Goal: Task Accomplishment & Management: Manage account settings

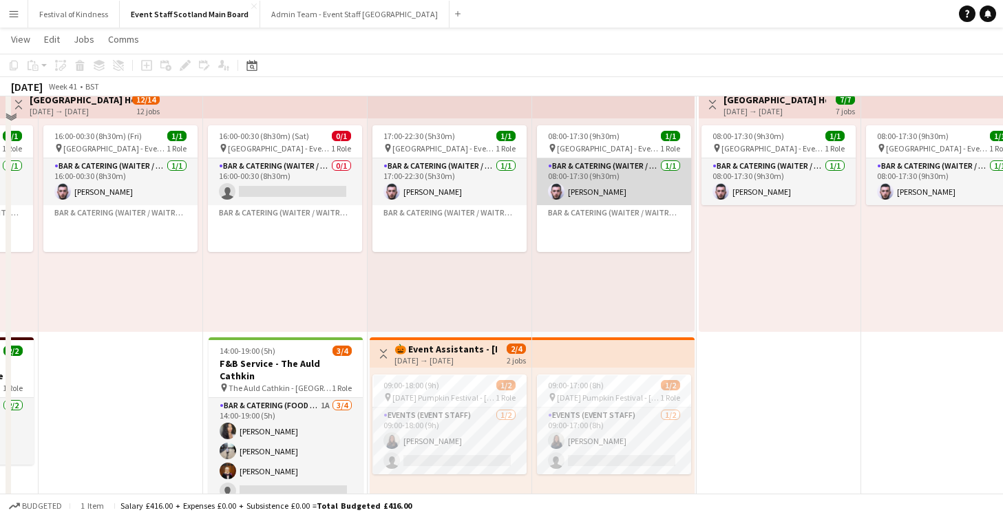
scroll to position [1288, 0]
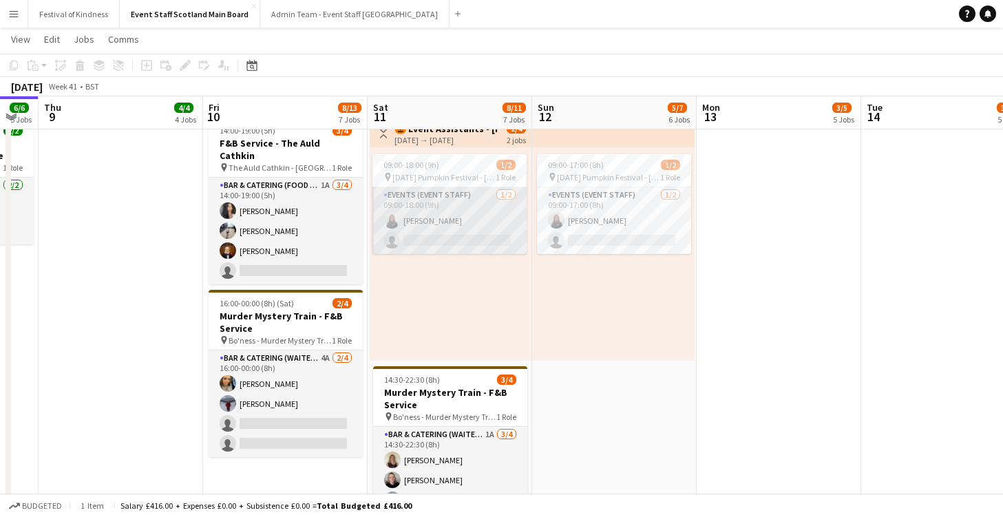
click at [462, 226] on app-card-role "Events (Event Staff) [DATE] 09:00-18:00 (9h) [PERSON_NAME] single-neutral-actio…" at bounding box center [449, 220] width 154 height 67
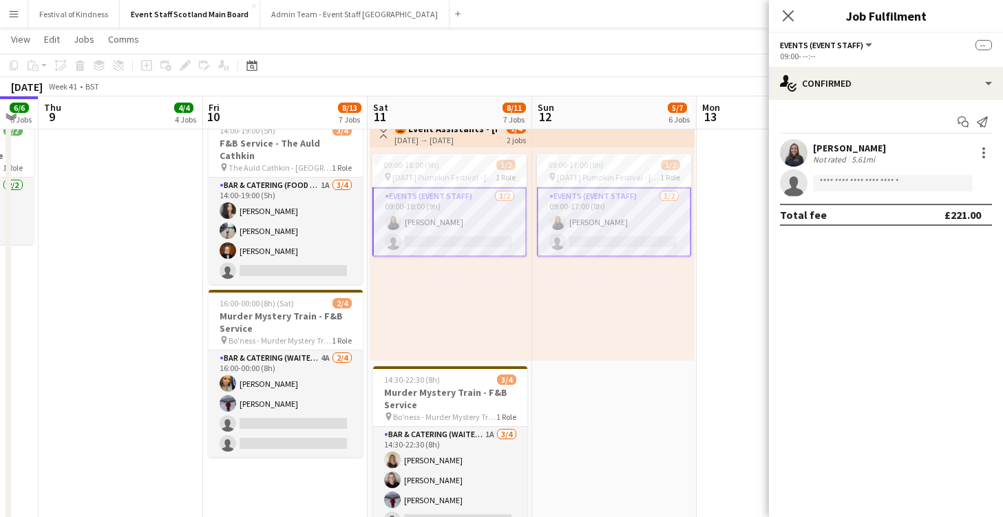
click at [844, 153] on div "[PERSON_NAME]" at bounding box center [849, 148] width 73 height 12
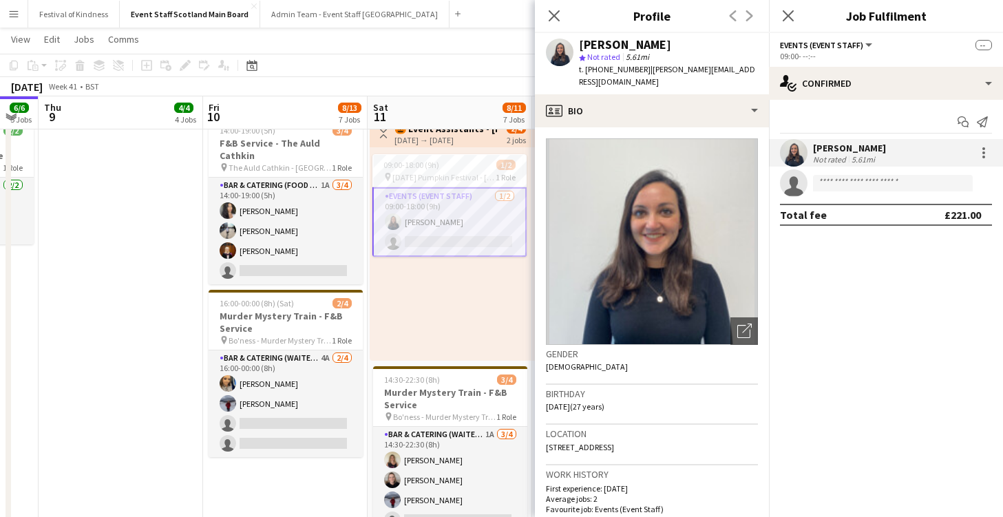
click at [455, 56] on app-toolbar "Copy Paste Paste Command V Paste with crew Command Shift V Paste linked Job [GE…" at bounding box center [501, 65] width 1003 height 23
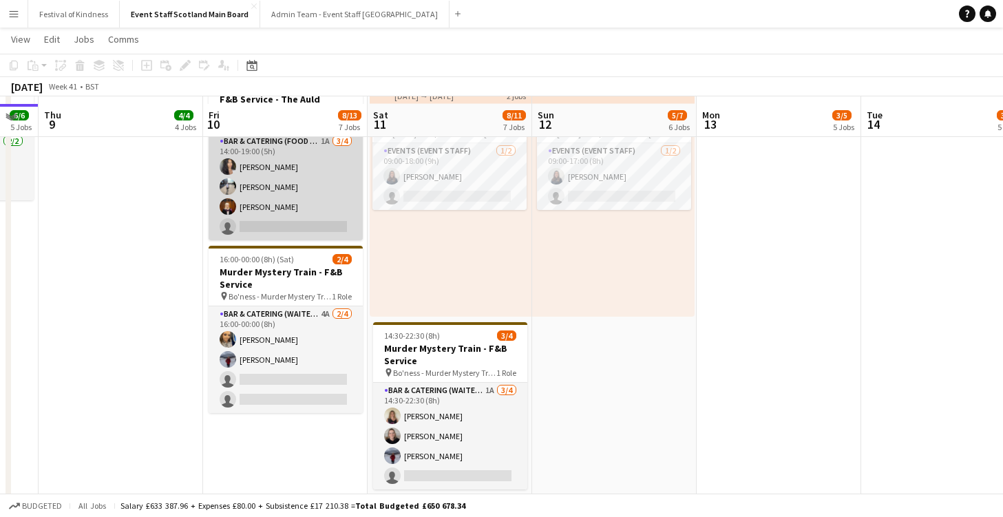
scroll to position [1340, 0]
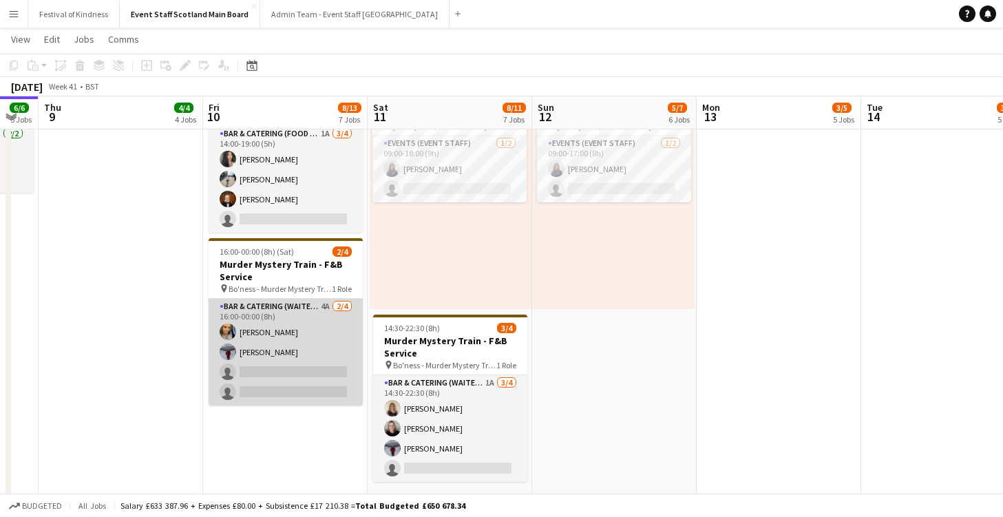
click at [323, 299] on app-card-role "Bar & Catering (Waiter / waitress) 4A [DATE] 16:00-00:00 (8h) [PERSON_NAME] [PE…" at bounding box center [285, 352] width 154 height 107
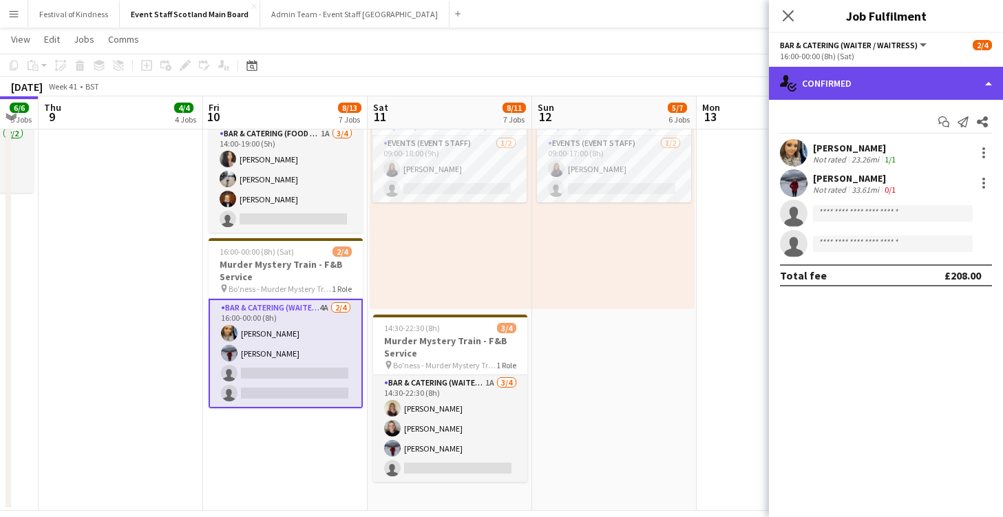
click at [839, 85] on div "single-neutral-actions-check-2 Confirmed" at bounding box center [886, 83] width 234 height 33
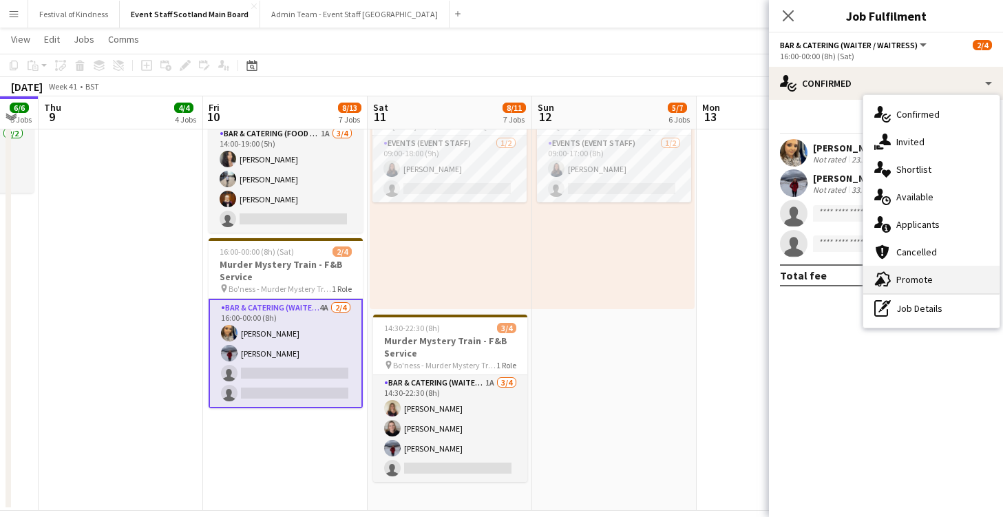
click at [844, 281] on span "Promote" at bounding box center [914, 279] width 36 height 12
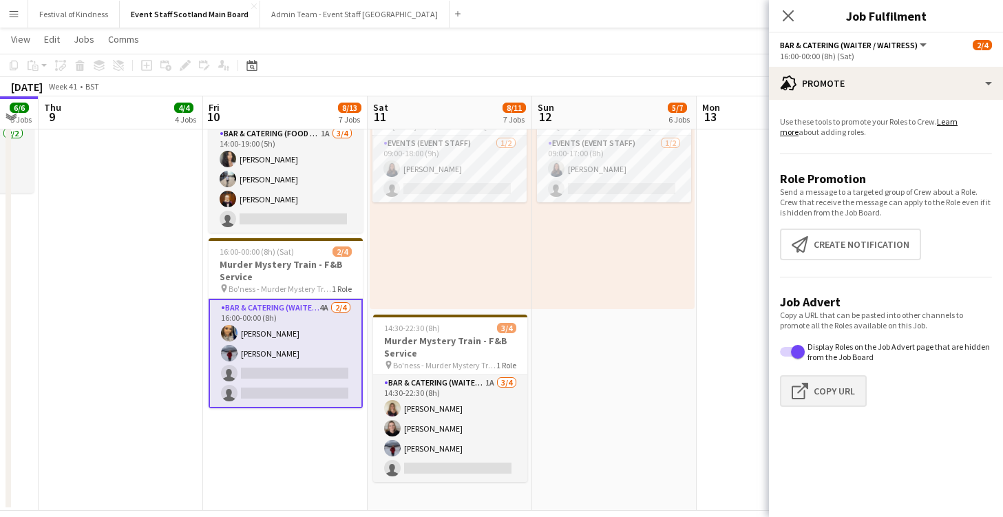
click at [844, 392] on button "Click to copy URL Copy Url" at bounding box center [823, 391] width 87 height 32
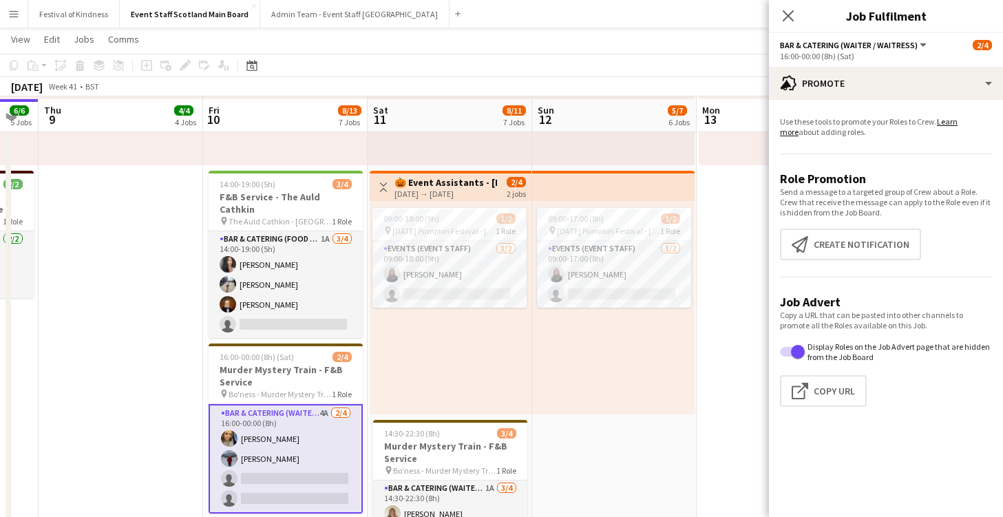
scroll to position [1233, 0]
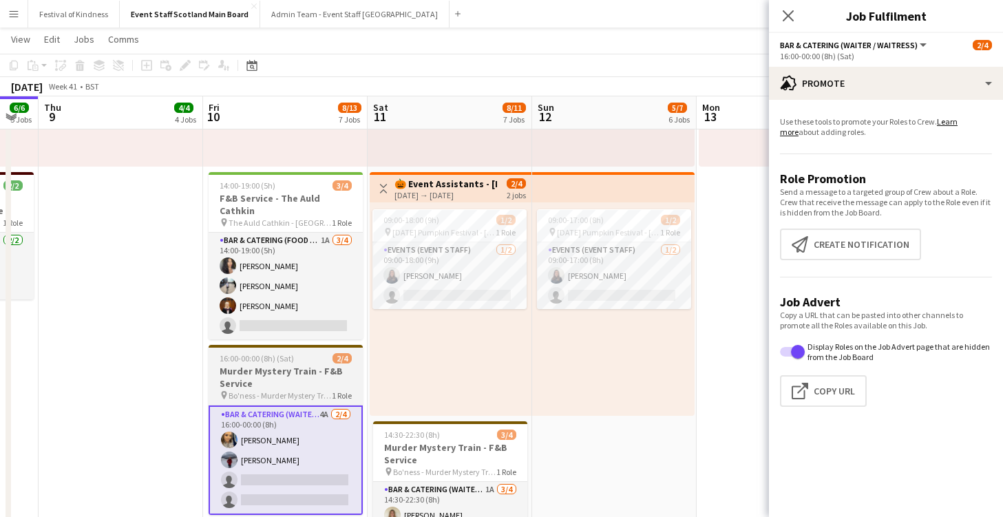
click at [299, 365] on h3 "Murder Mystery Train - F&B Service" at bounding box center [285, 377] width 154 height 25
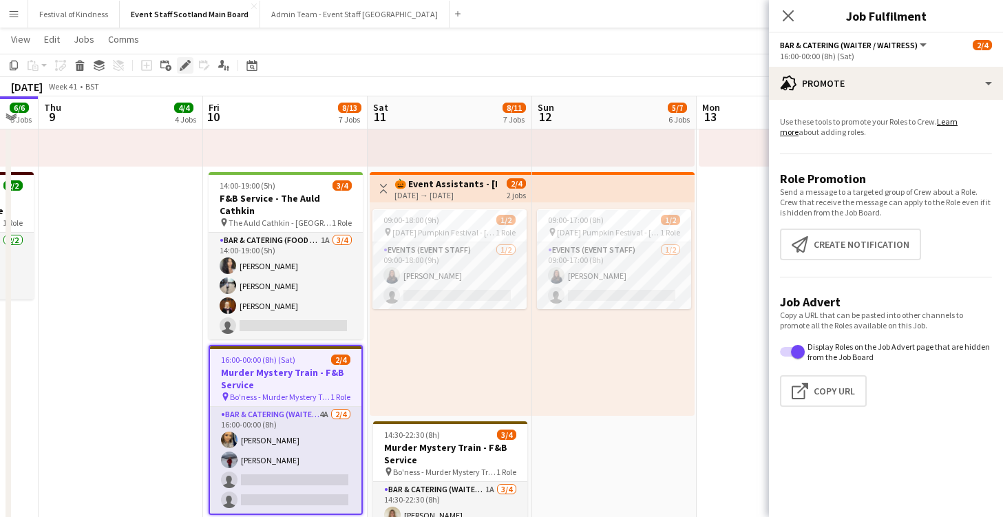
click at [186, 65] on icon at bounding box center [185, 66] width 8 height 8
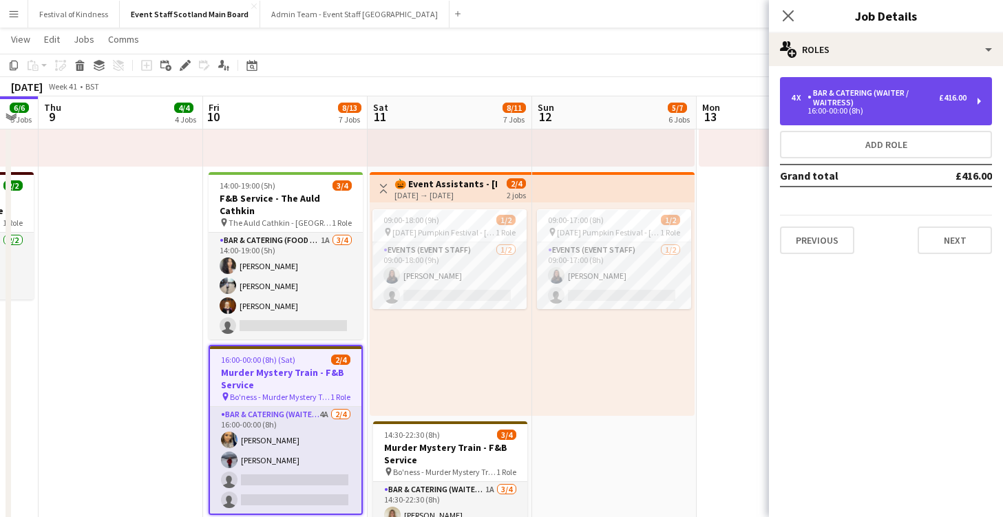
click at [844, 94] on div "Bar & Catering (Waiter / waitress)" at bounding box center [872, 97] width 131 height 19
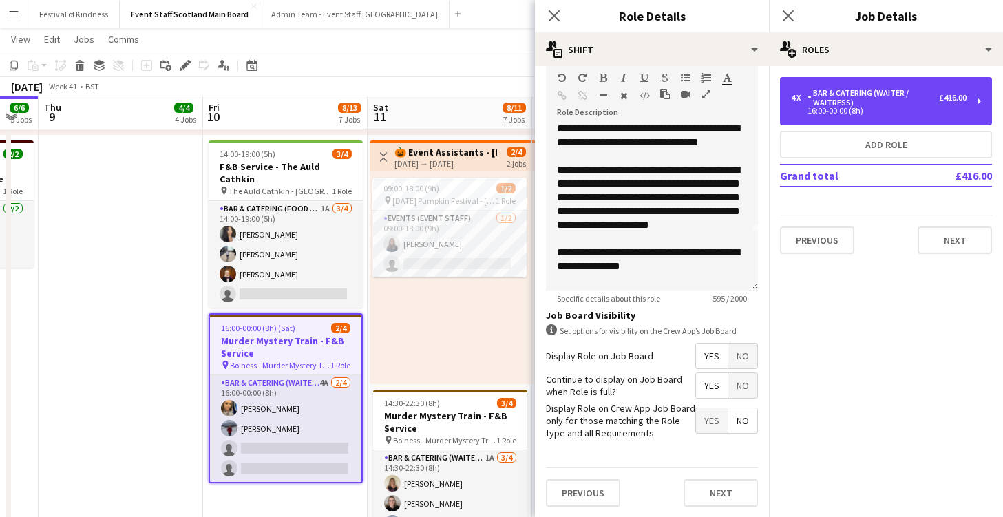
scroll to position [87, 0]
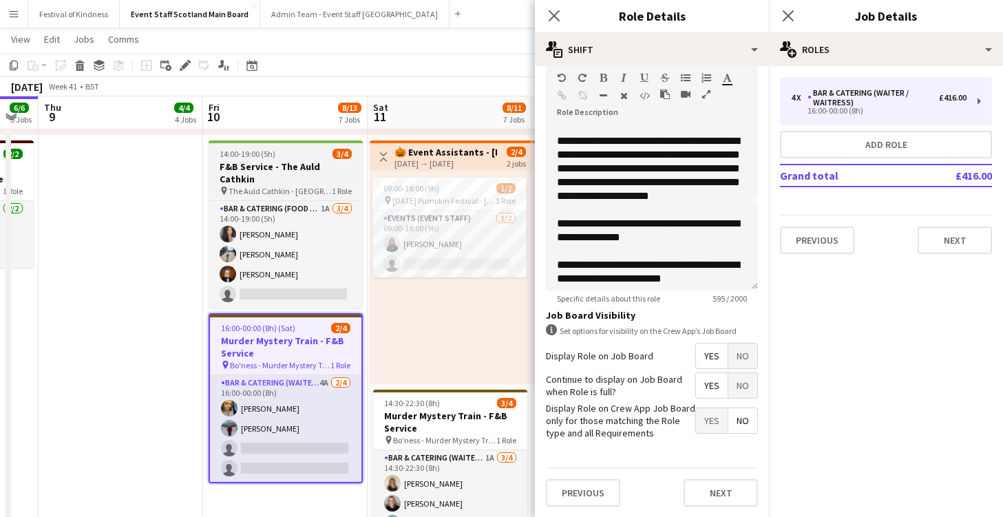
click at [320, 186] on span "The Auld Cathkin - [GEOGRAPHIC_DATA]" at bounding box center [279, 191] width 103 height 10
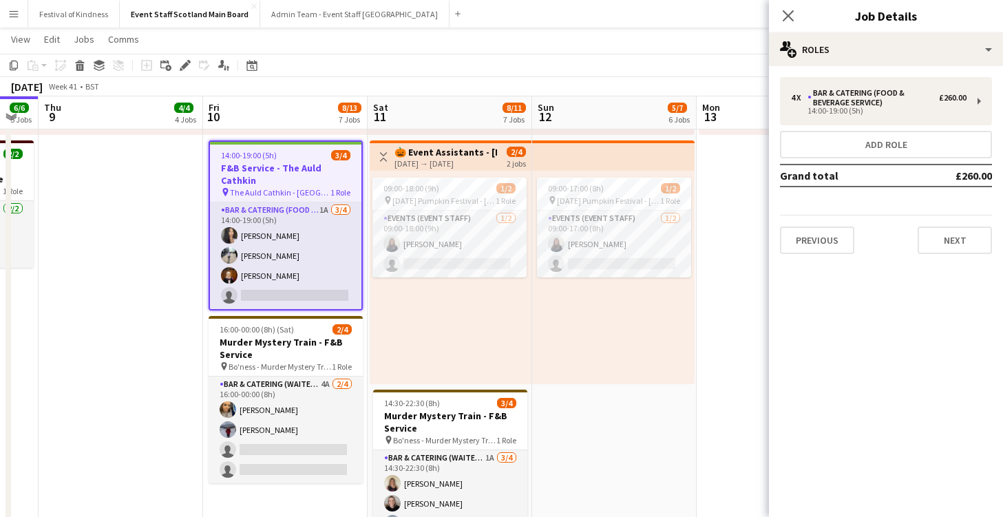
click at [286, 182] on h3 "F&B Service - The Auld Cathkin" at bounding box center [285, 174] width 151 height 25
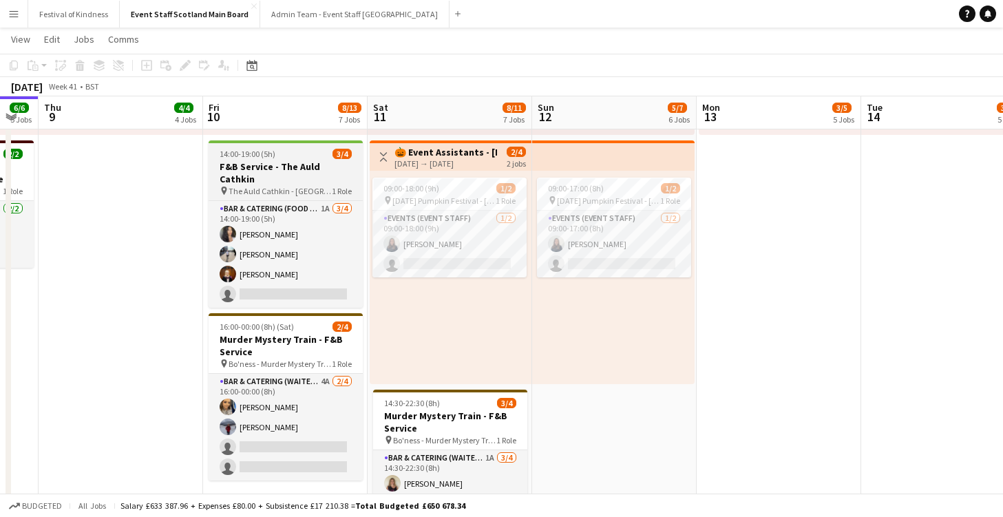
click at [286, 186] on span "The Auld Cathkin - [GEOGRAPHIC_DATA]" at bounding box center [279, 191] width 103 height 10
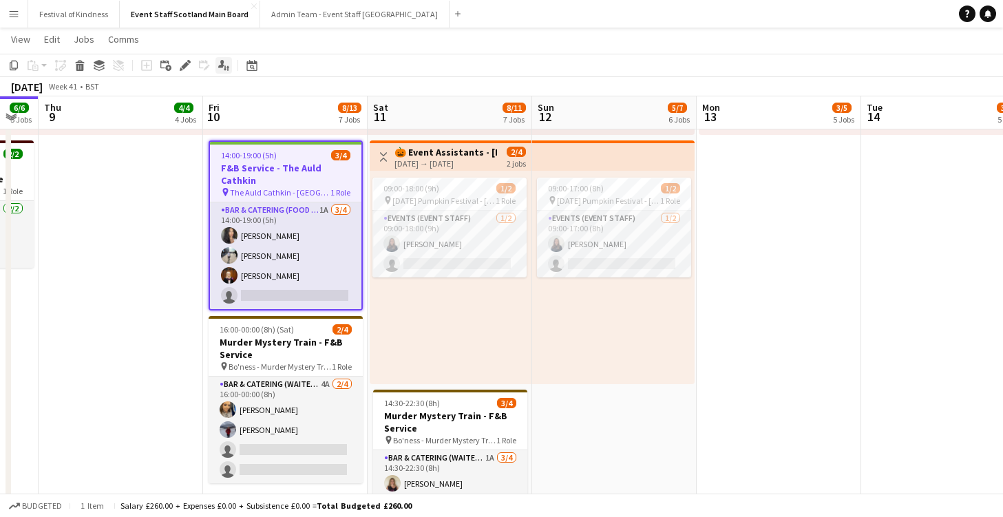
click at [224, 69] on icon "Applicants" at bounding box center [223, 65] width 11 height 11
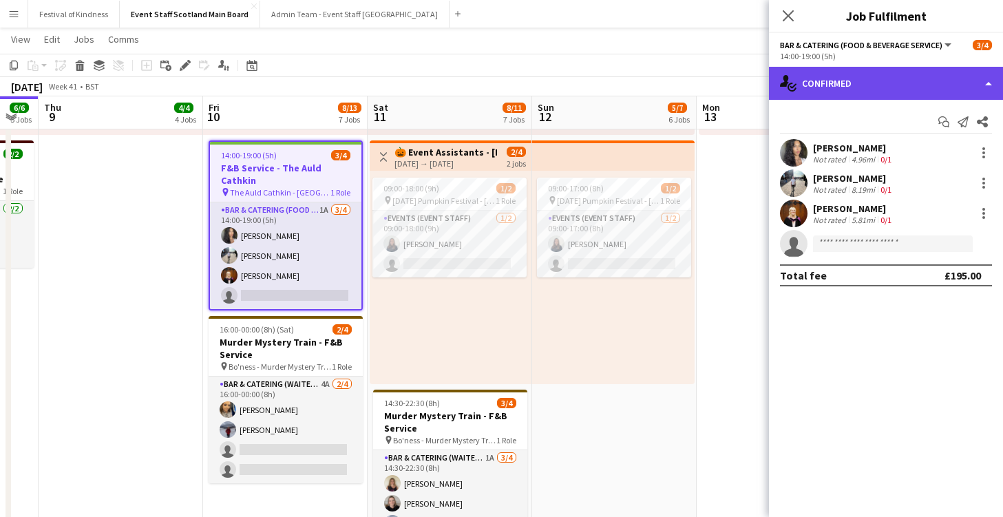
click at [844, 84] on div "single-neutral-actions-check-2 Confirmed" at bounding box center [886, 83] width 234 height 33
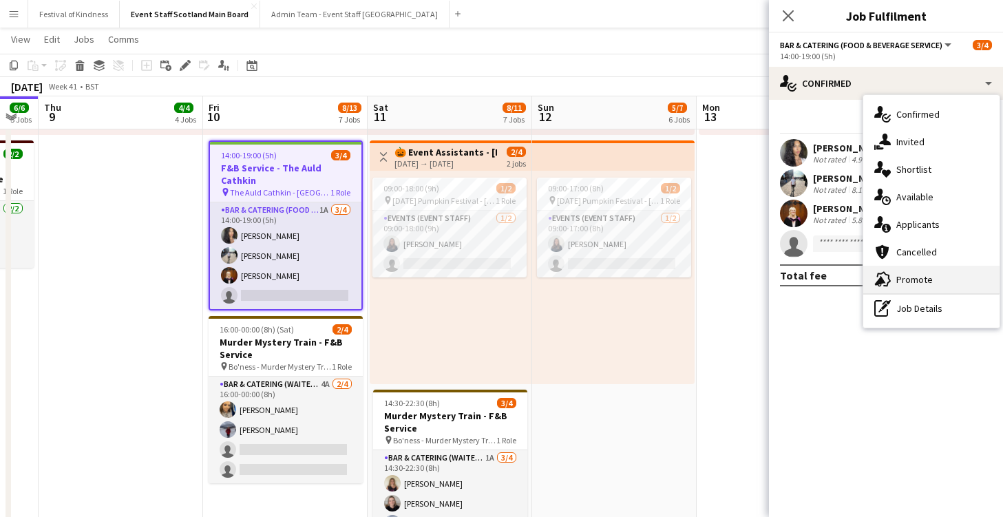
click at [844, 277] on div "advertising-megaphone Promote" at bounding box center [931, 280] width 136 height 28
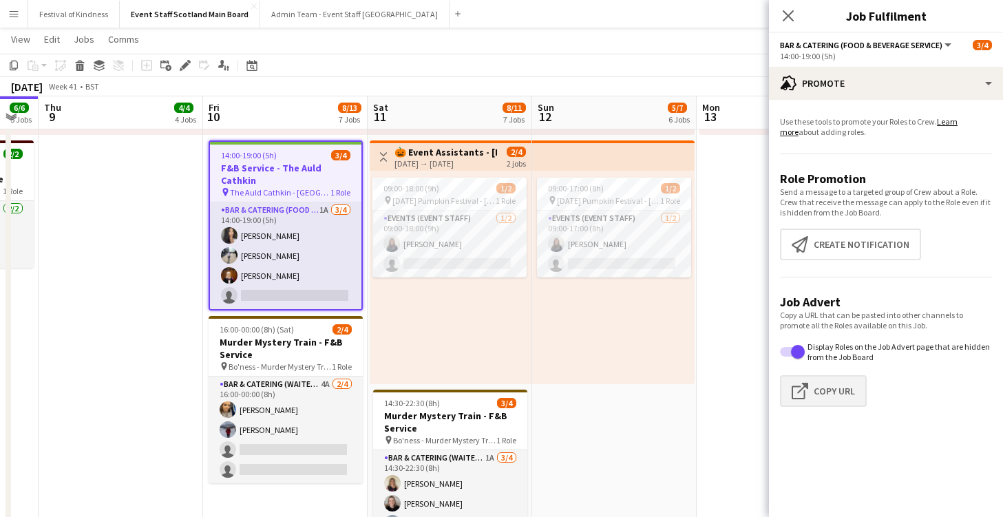
click at [844, 394] on button "Click to copy URL Copy Url" at bounding box center [823, 391] width 87 height 32
type textarea "**********"
